Goal: Task Accomplishment & Management: Use online tool/utility

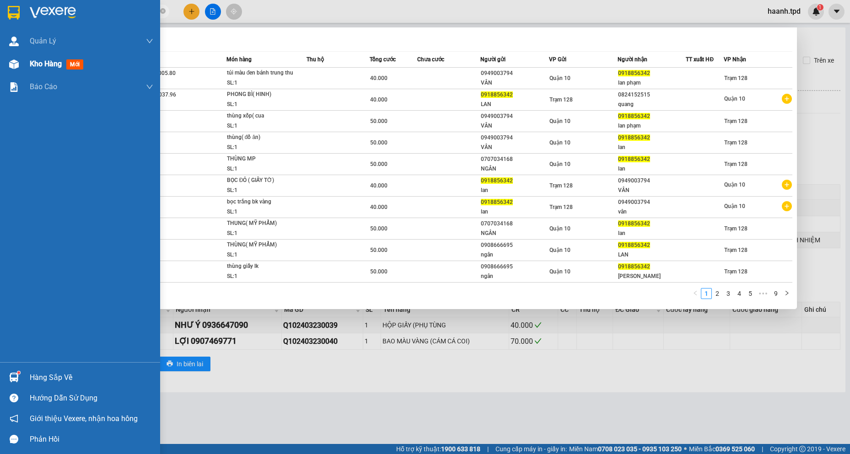
click at [28, 60] on div "Kho hàng mới" at bounding box center [80, 64] width 160 height 23
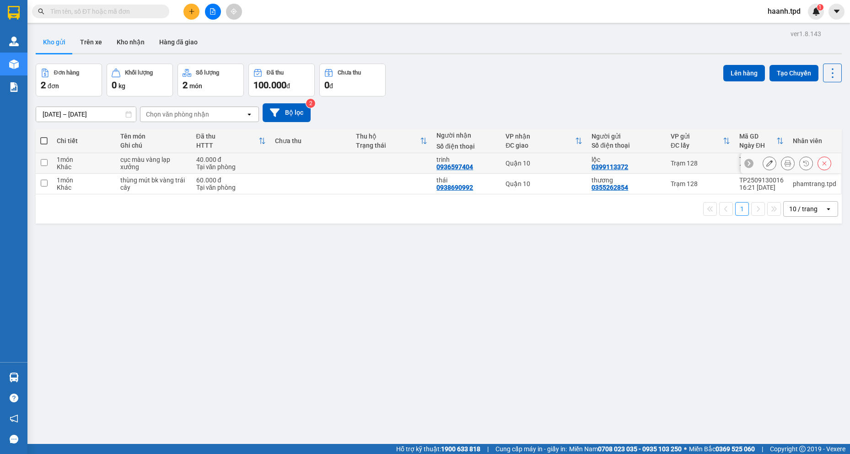
click at [45, 161] on input "checkbox" at bounding box center [44, 162] width 7 height 7
checkbox input "true"
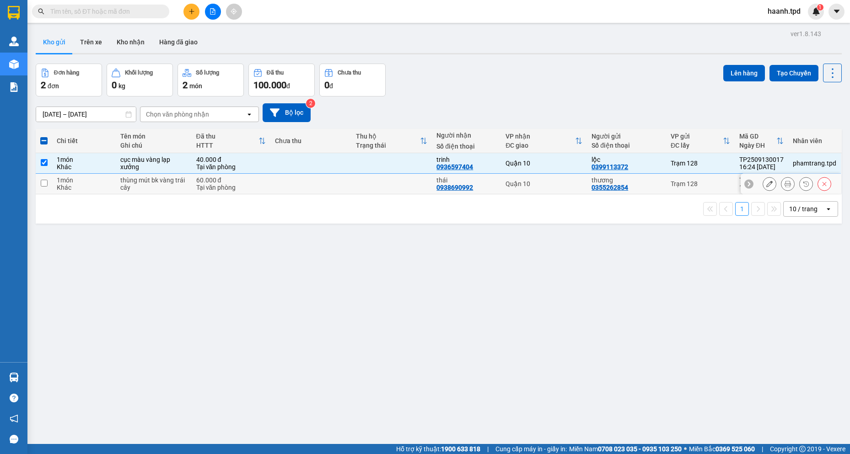
click at [45, 183] on input "checkbox" at bounding box center [44, 183] width 7 height 7
checkbox input "true"
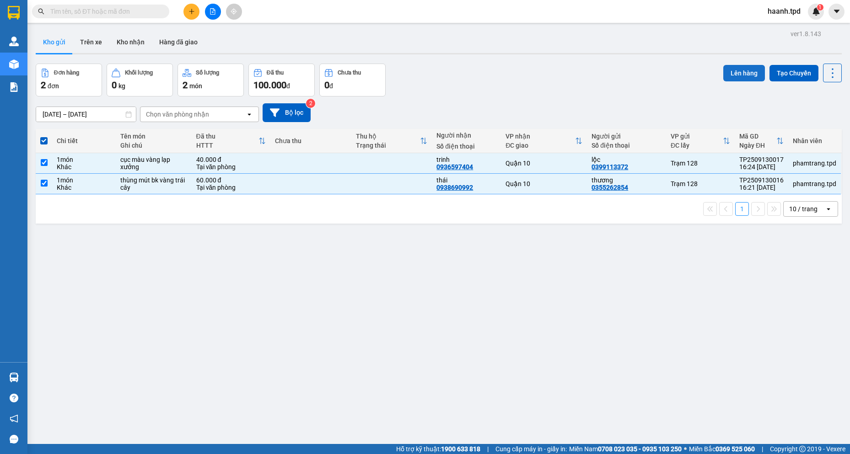
click at [736, 78] on button "Lên hàng" at bounding box center [744, 73] width 42 height 16
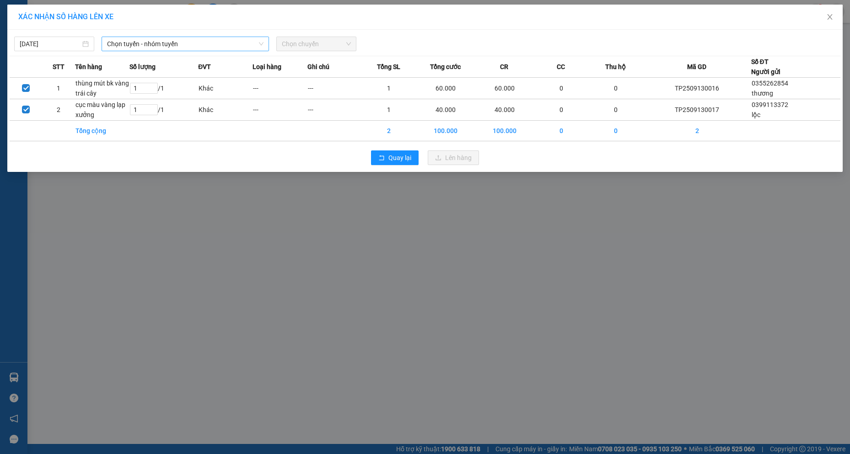
click at [206, 42] on span "Chọn tuyến - nhóm tuyến" at bounding box center [185, 44] width 156 height 14
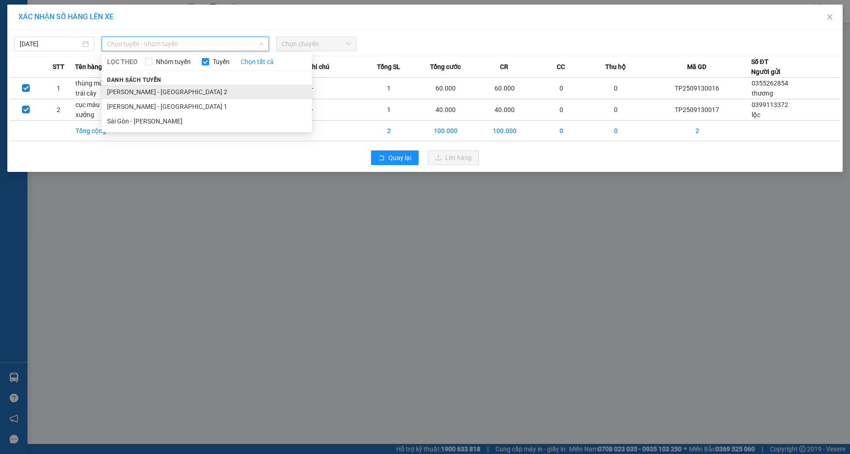
click at [140, 89] on li "[PERSON_NAME] - [GEOGRAPHIC_DATA] 2" at bounding box center [207, 92] width 210 height 15
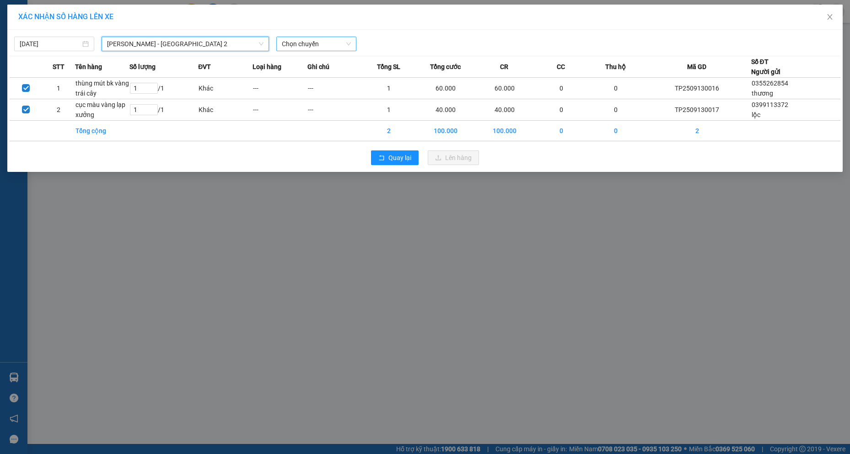
click at [322, 49] on span "Chọn chuyến" at bounding box center [316, 44] width 69 height 14
type input "CHÍNH"
drag, startPoint x: 307, startPoint y: 39, endPoint x: 256, endPoint y: 22, distance: 53.4
click at [256, 22] on div "XÁC NHẬN SỐ HÀNG LÊN XE [DATE] Phương Lâm - [GEOGRAPHIC_DATA] 2 LỌC THEO Nhóm t…" at bounding box center [424, 88] width 835 height 167
type input "18"
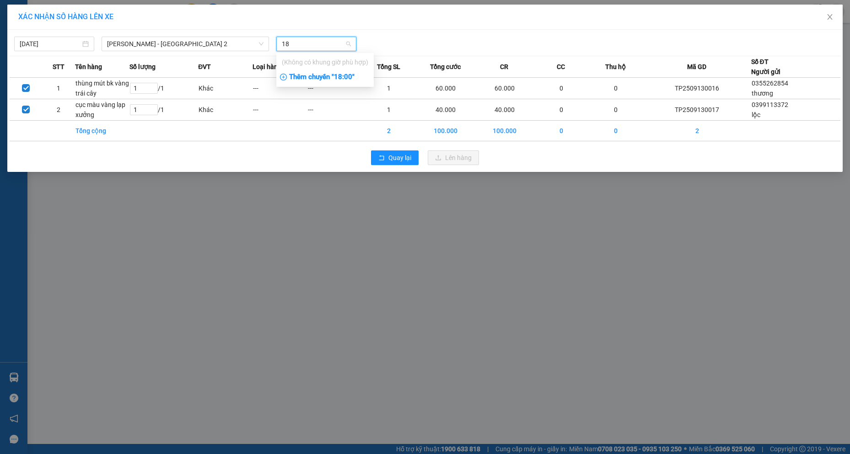
click at [332, 81] on div "Thêm chuyến " 18:00 "" at bounding box center [324, 78] width 97 height 16
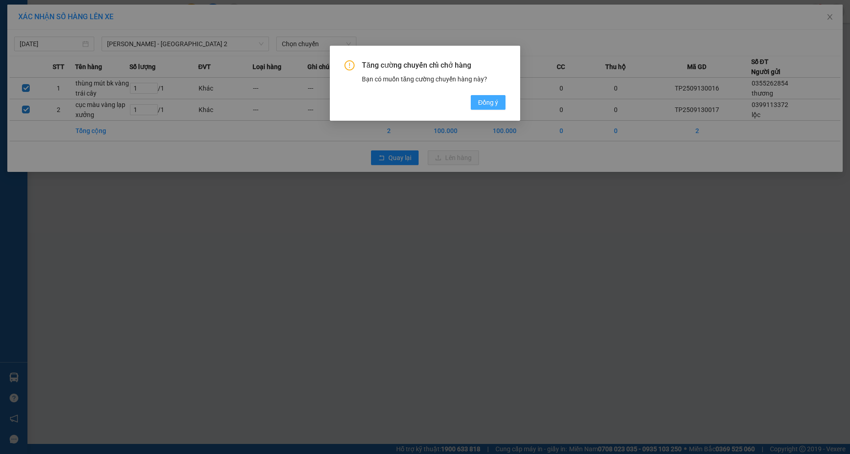
click at [499, 102] on button "Đồng ý" at bounding box center [488, 102] width 35 height 15
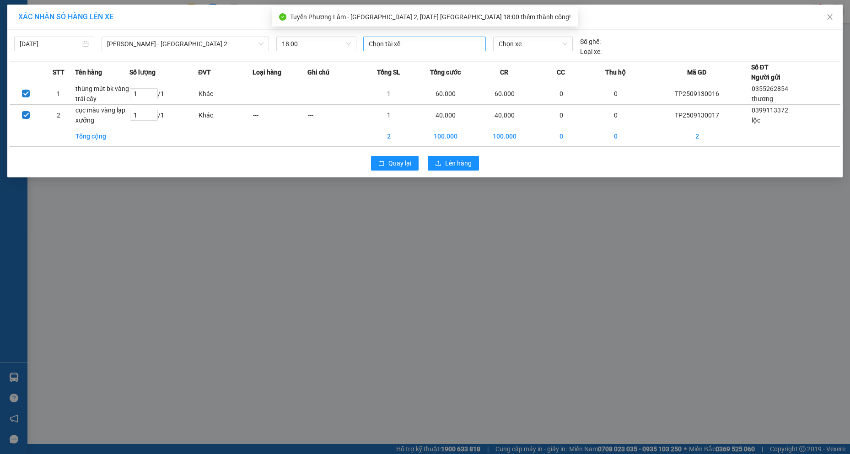
click at [425, 40] on div at bounding box center [424, 43] width 118 height 11
type input "CH"
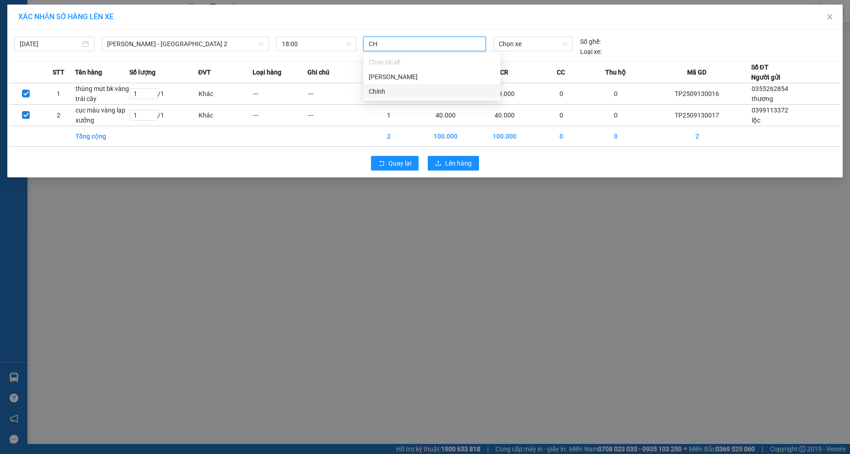
click at [450, 91] on div "Chính" at bounding box center [432, 91] width 126 height 10
click at [520, 47] on span "Chọn xe" at bounding box center [533, 44] width 69 height 14
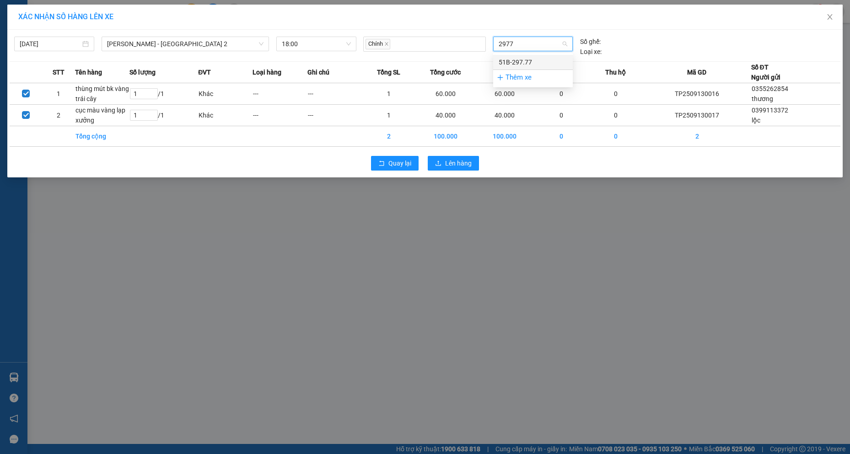
type input "29777"
click at [529, 61] on div "51B-297.77" at bounding box center [533, 62] width 69 height 10
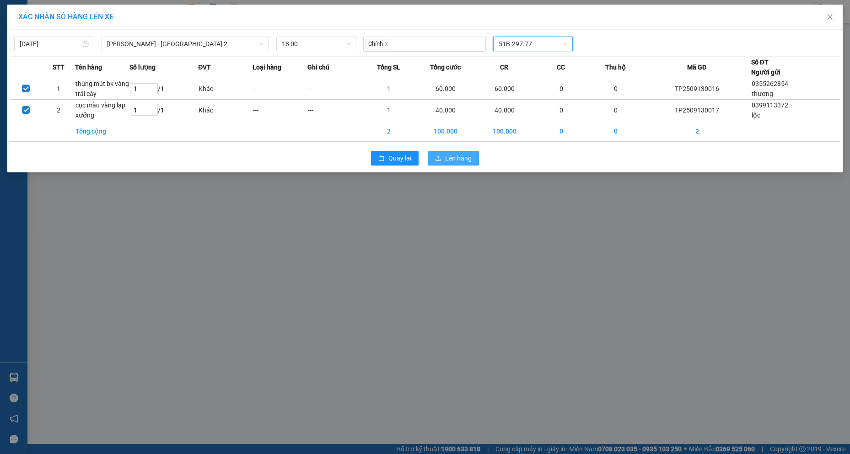
click at [449, 162] on span "Lên hàng" at bounding box center [458, 158] width 27 height 10
